Goal: Transaction & Acquisition: Purchase product/service

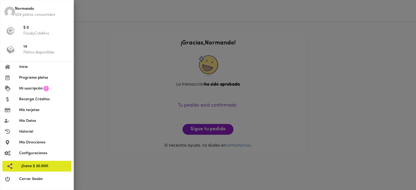
click at [31, 75] on span "Programa platos" at bounding box center [44, 78] width 50 height 6
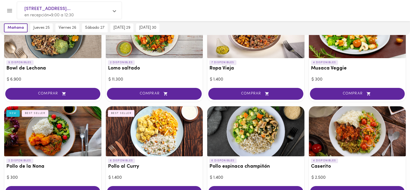
scroll to position [30, 0]
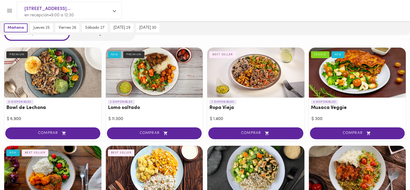
click at [256, 80] on div at bounding box center [255, 73] width 97 height 50
click at [260, 83] on div at bounding box center [205, 95] width 410 height 190
click at [260, 133] on div at bounding box center [205, 95] width 410 height 190
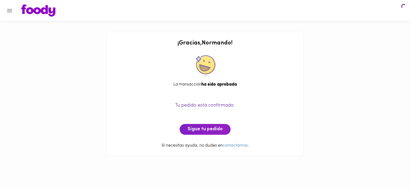
click at [253, 131] on div "Tu pedido está confirmado. Sigue tu pedido" at bounding box center [205, 112] width 186 height 44
click at [255, 132] on div "Tu pedido está confirmado. Sigue tu pedido" at bounding box center [205, 112] width 186 height 44
click at [8, 12] on icon "Menu" at bounding box center [9, 10] width 7 height 7
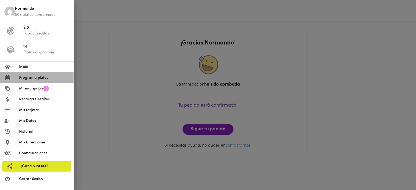
click at [38, 77] on span "Programa platos" at bounding box center [44, 78] width 50 height 6
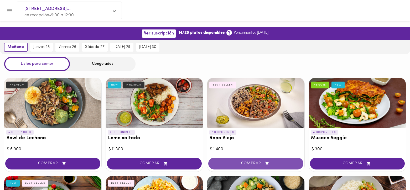
click at [249, 164] on span "COMPRAR" at bounding box center [256, 163] width 82 height 4
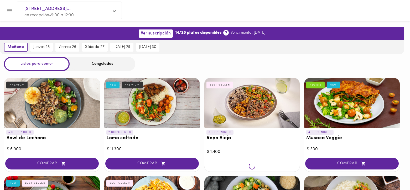
click at [249, 164] on div at bounding box center [252, 166] width 96 height 10
click at [236, 107] on div at bounding box center [252, 103] width 96 height 50
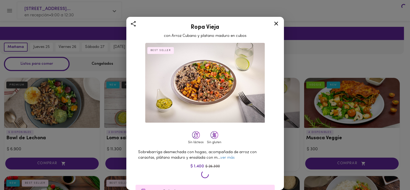
click at [250, 161] on div at bounding box center [205, 95] width 410 height 190
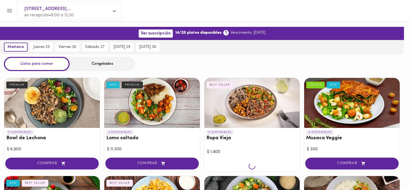
click at [244, 109] on div at bounding box center [205, 95] width 410 height 190
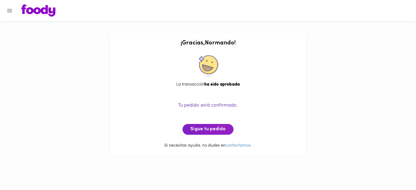
click at [252, 103] on p "Tu pedido está confirmado." at bounding box center [208, 105] width 186 height 7
click at [8, 12] on icon "Menu" at bounding box center [9, 10] width 7 height 7
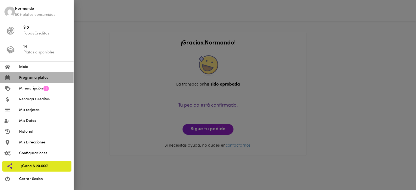
click at [38, 78] on span "Programa platos" at bounding box center [44, 78] width 50 height 6
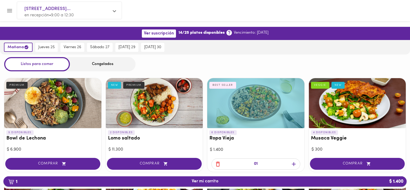
click at [207, 180] on span "1 Ver mi carrito $ 1.400" at bounding box center [205, 180] width 27 height 5
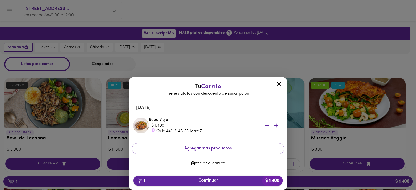
click at [205, 179] on span "1 Continuar $ 1.400" at bounding box center [208, 180] width 141 height 5
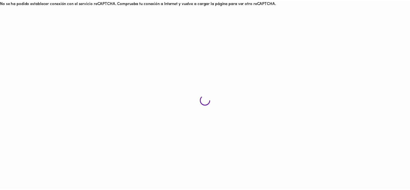
scroll to position [6, 0]
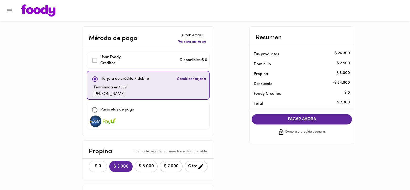
click at [98, 166] on span "$ 0" at bounding box center [98, 166] width 12 height 5
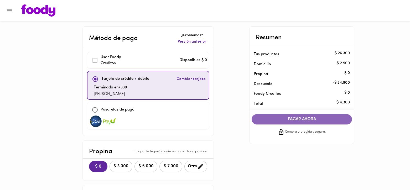
click at [292, 118] on span "PAGAR AHORA" at bounding box center [302, 119] width 90 height 5
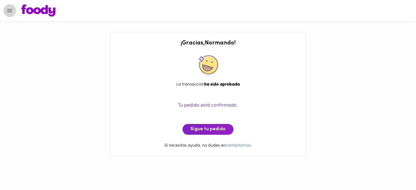
click at [8, 10] on icon "Menu" at bounding box center [9, 10] width 5 height 3
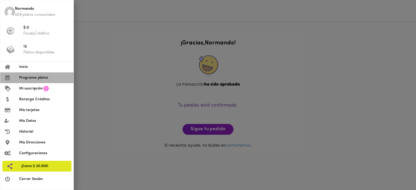
click at [25, 77] on span "Programa platos" at bounding box center [44, 78] width 50 height 6
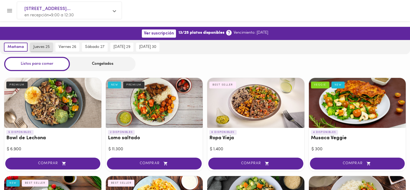
click at [40, 48] on span "jueves 25" at bounding box center [41, 47] width 16 height 5
click at [36, 46] on span "jueves 25" at bounding box center [40, 47] width 18 height 5
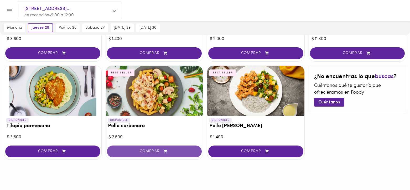
click at [136, 149] on span "COMPRAR" at bounding box center [154, 151] width 82 height 4
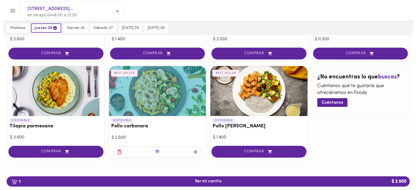
scroll to position [306, 0]
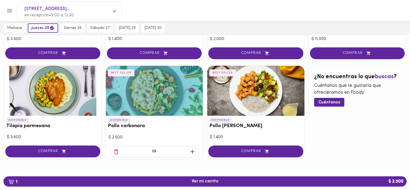
click at [195, 181] on span "1 Ver mi carrito $ 2.500" at bounding box center [205, 180] width 27 height 5
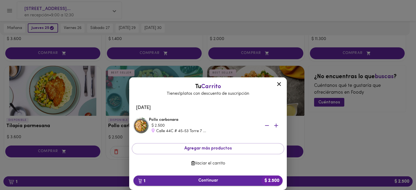
click at [201, 180] on span "1 Continuar $ 2.500" at bounding box center [208, 180] width 141 height 5
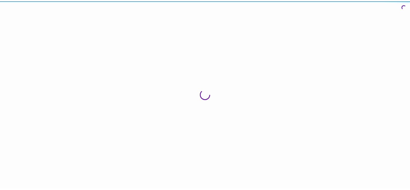
scroll to position [6, 0]
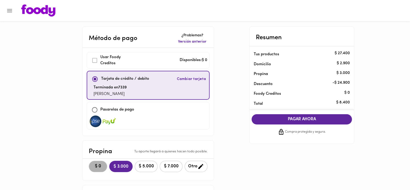
click at [100, 166] on span "$ 0" at bounding box center [98, 166] width 12 height 5
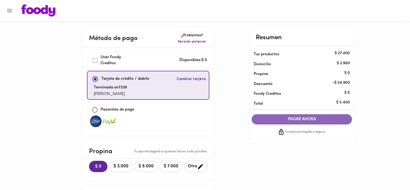
click at [293, 122] on span "PAGAR AHORA" at bounding box center [302, 119] width 90 height 5
